Goal: Find specific page/section: Find specific page/section

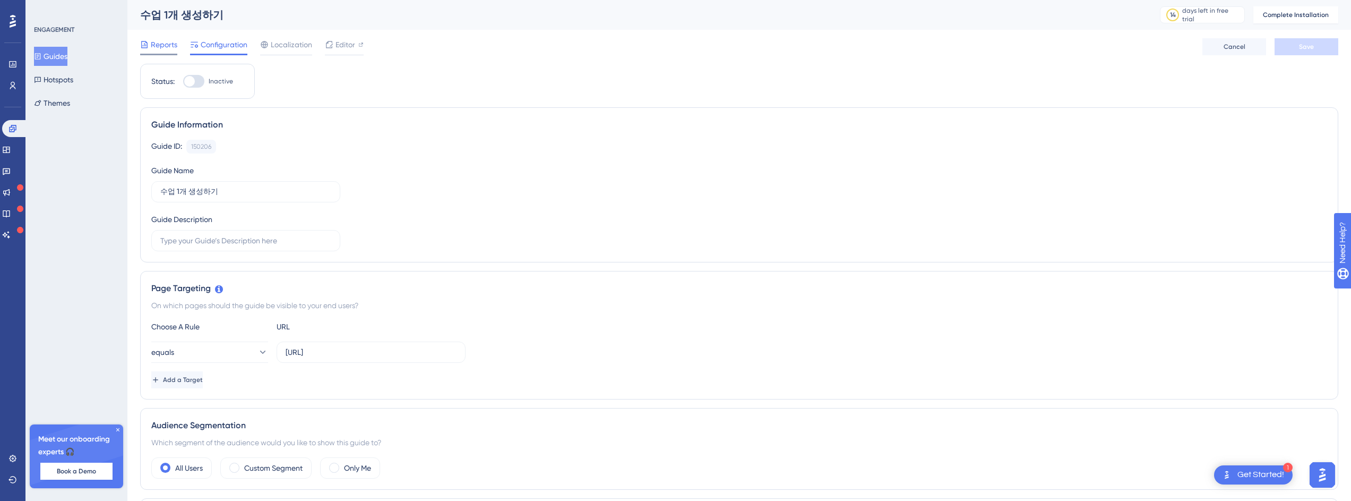
click at [158, 54] on div at bounding box center [158, 55] width 37 height 2
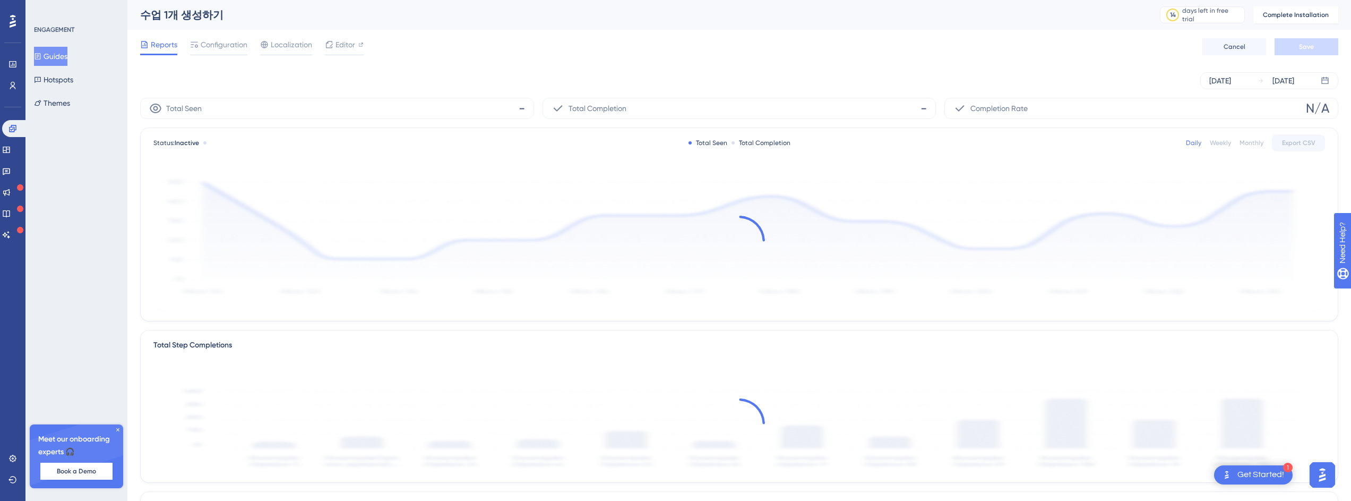
click at [313, 51] on div "Reports Configuration Localization Editor" at bounding box center [251, 46] width 223 height 17
click at [335, 49] on span "Editor" at bounding box center [345, 44] width 20 height 13
